Goal: Find specific page/section: Find specific page/section

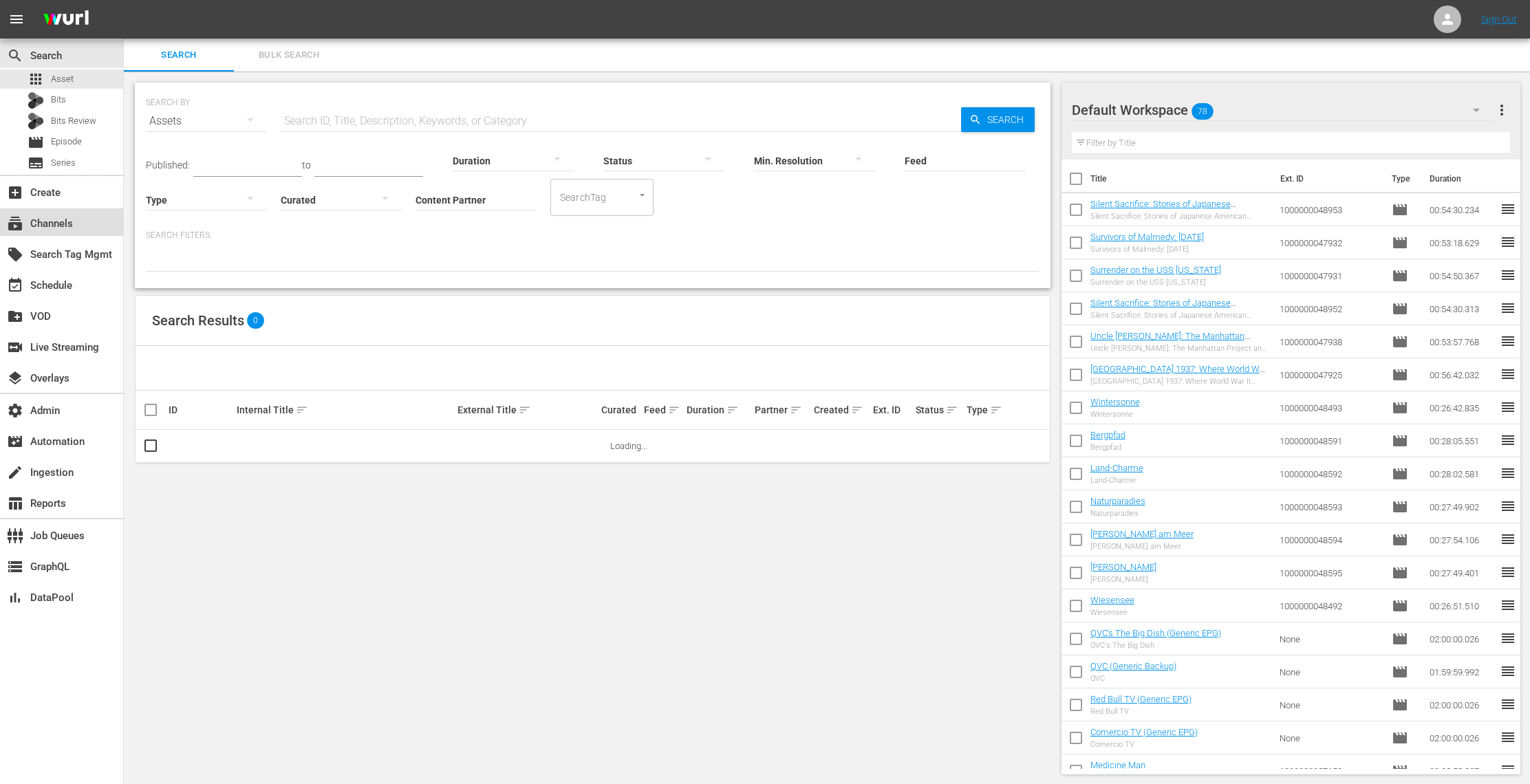
click at [64, 219] on div "subscriptions Channels" at bounding box center [38, 222] width 77 height 13
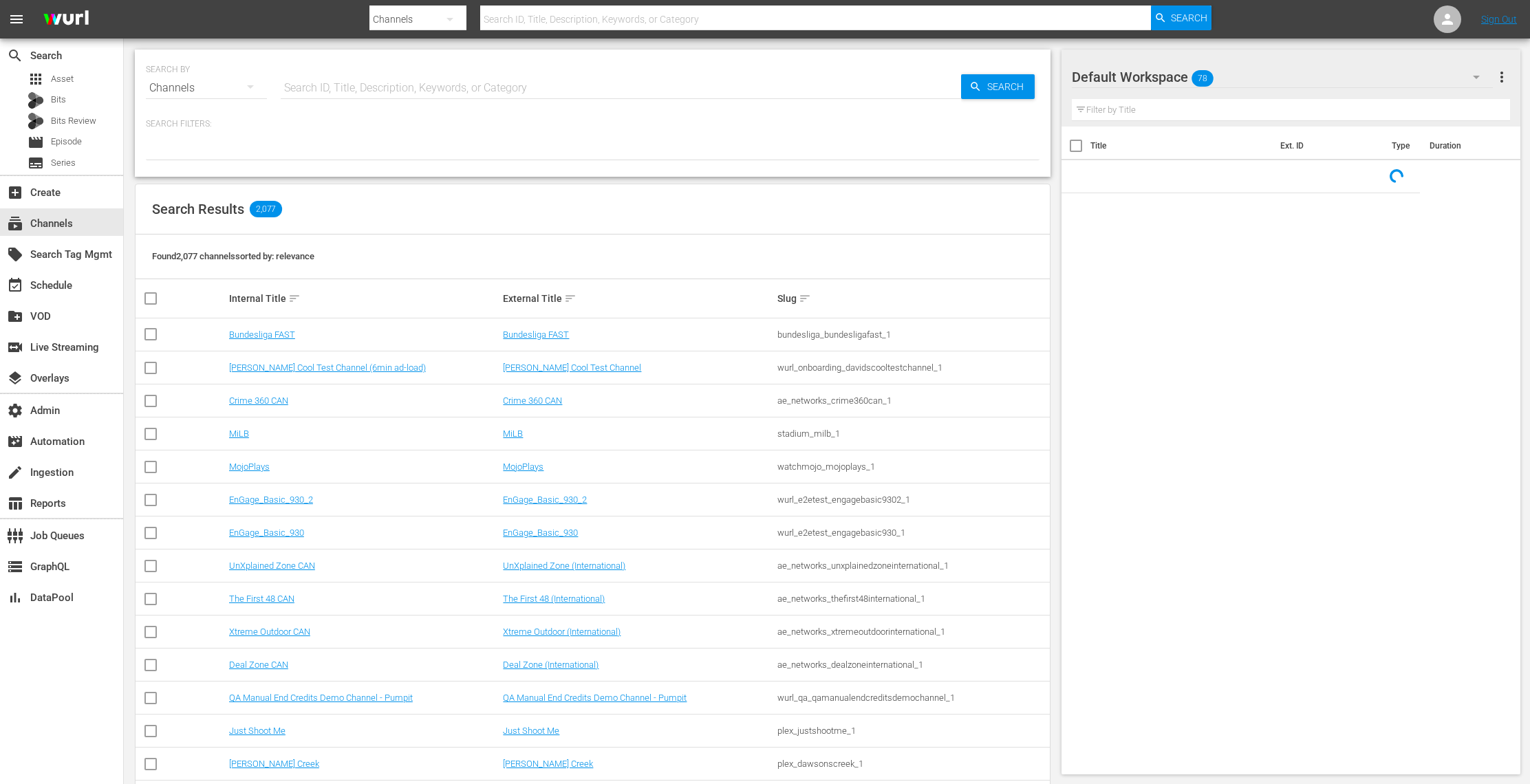
click at [303, 98] on div "Search ID, Title, Description, Keywords, or Category" at bounding box center [620, 88] width 681 height 33
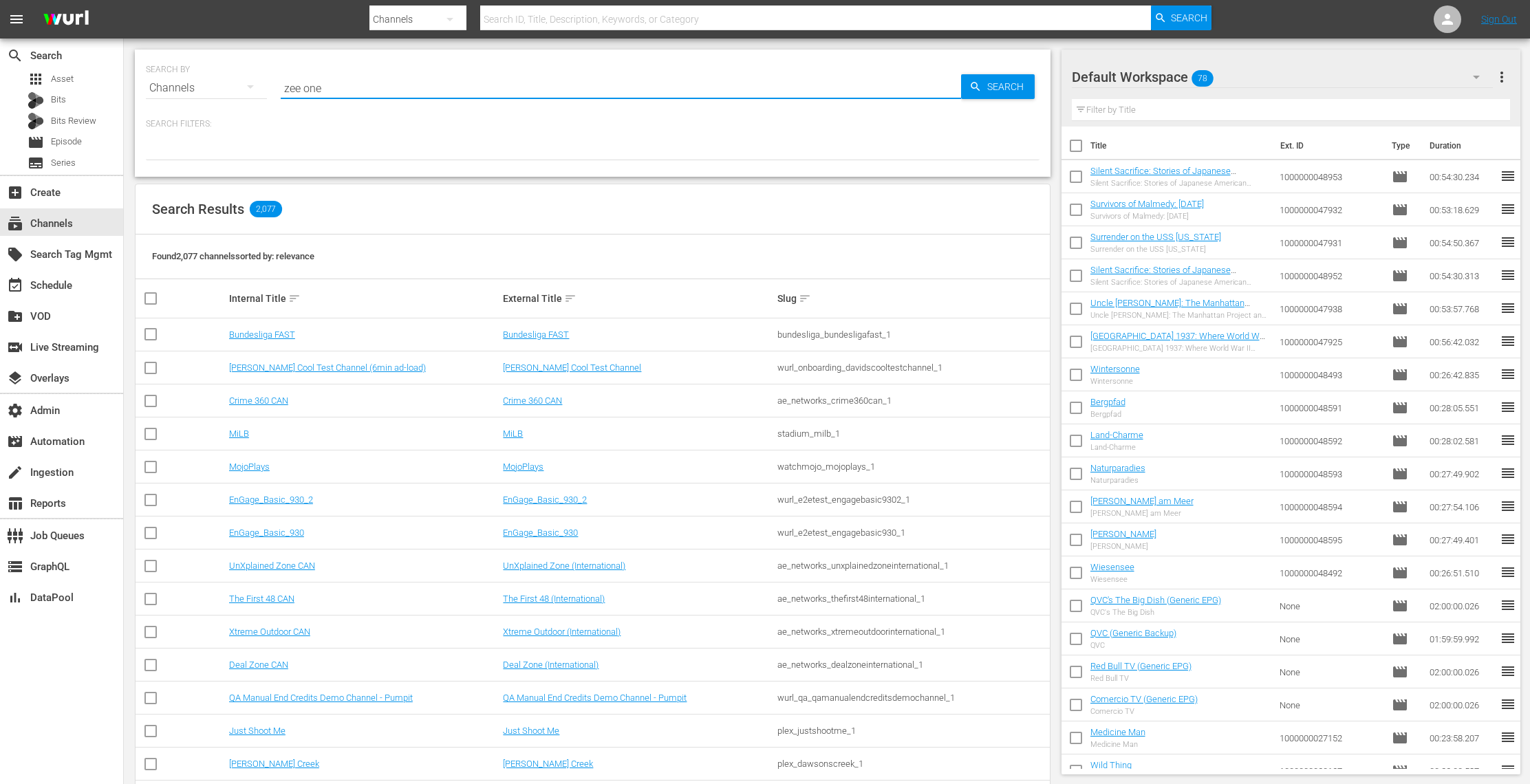
type input "zee one"
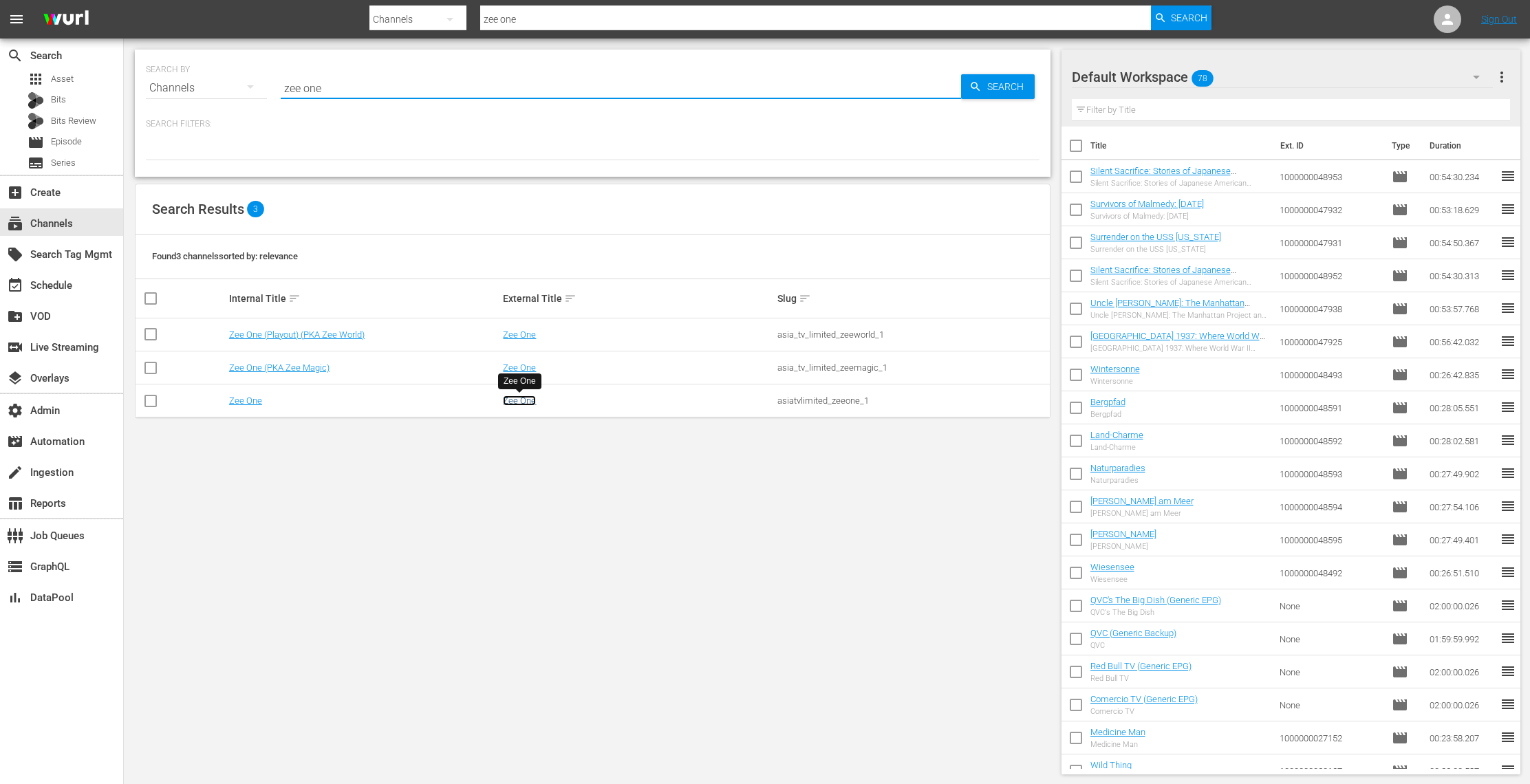
click at [523, 399] on link "Zee One" at bounding box center [519, 400] width 33 height 11
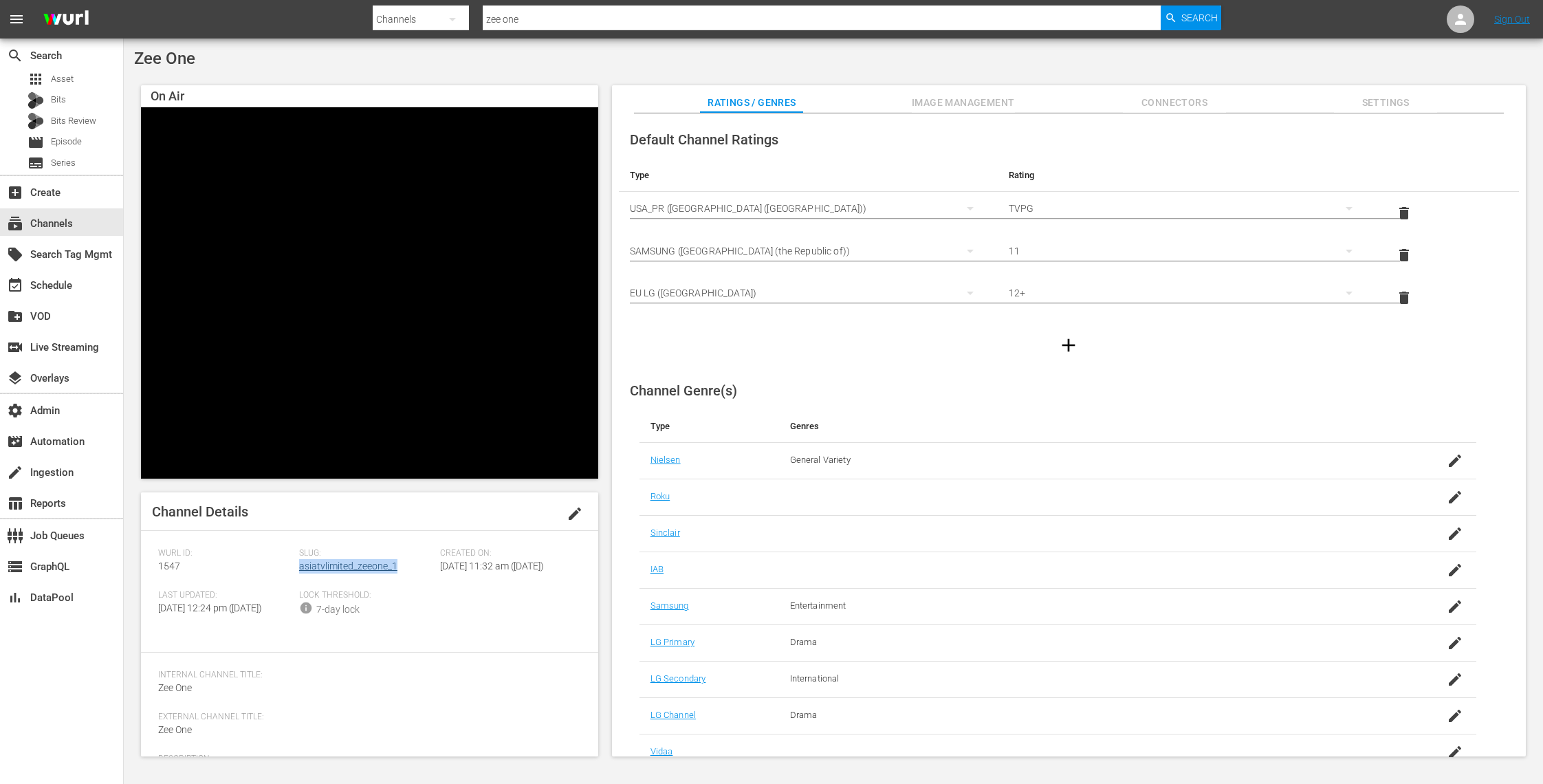
drag, startPoint x: 395, startPoint y: 568, endPoint x: 298, endPoint y: 568, distance: 97.0
click at [299, 568] on div "Slug: asiatvlimited_zeeone_1" at bounding box center [370, 569] width 141 height 42
copy link "asiatvlimited_zeeone_1"
